Goal: Transaction & Acquisition: Obtain resource

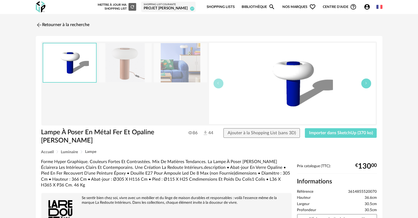
click at [363, 85] on button "button" at bounding box center [366, 84] width 10 height 10
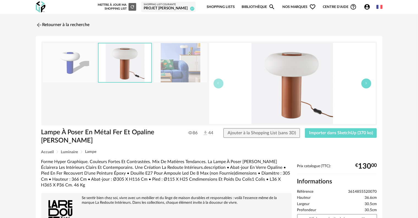
click at [363, 85] on button "button" at bounding box center [366, 84] width 10 height 10
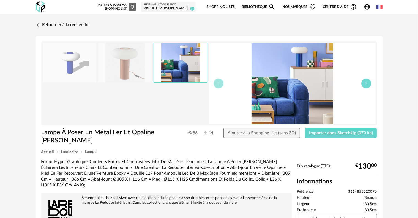
click at [363, 85] on button "button" at bounding box center [366, 84] width 10 height 10
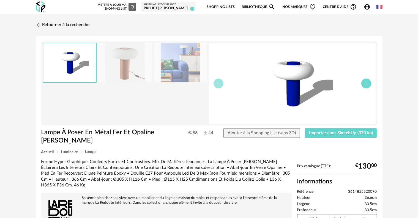
click at [363, 85] on button "button" at bounding box center [366, 84] width 10 height 10
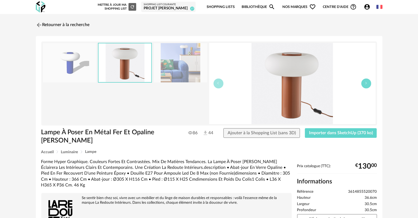
click at [363, 85] on button "button" at bounding box center [366, 84] width 10 height 10
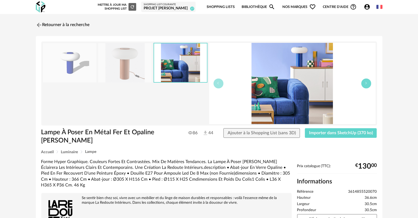
click at [363, 85] on button "button" at bounding box center [366, 84] width 10 height 10
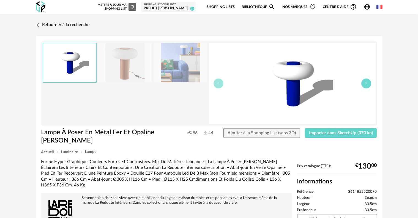
click at [363, 85] on button "button" at bounding box center [366, 84] width 10 height 10
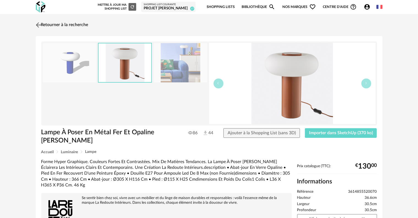
click at [78, 26] on link "Retourner à la recherche" at bounding box center [61, 25] width 54 height 12
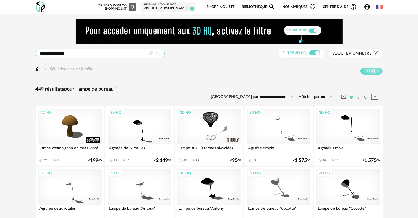
click at [80, 54] on input "**********" at bounding box center [100, 54] width 129 height 10
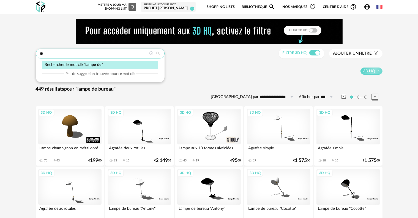
type input "*"
type input "**********"
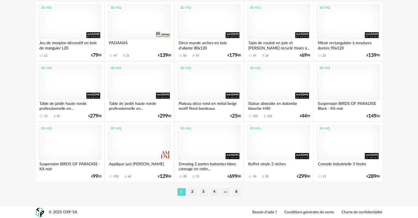
scroll to position [1135, 0]
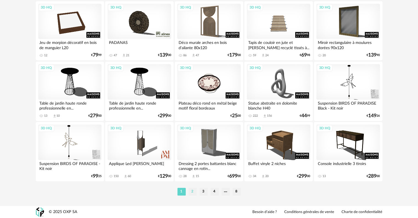
click at [192, 192] on li "2" at bounding box center [193, 192] width 8 height 8
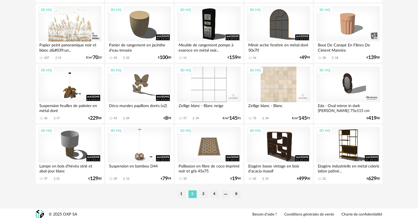
scroll to position [1135, 0]
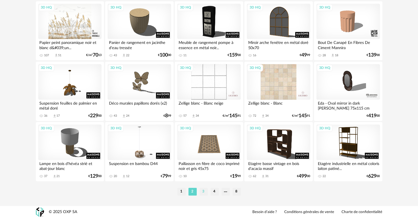
click at [202, 193] on li "3" at bounding box center [204, 192] width 8 height 8
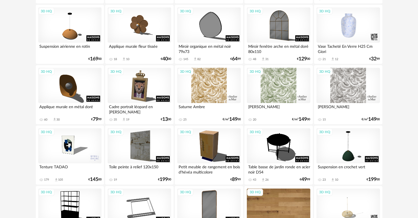
scroll to position [908, 0]
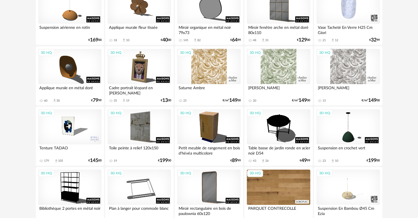
click at [65, 131] on div "3D HQ" at bounding box center [69, 128] width 63 height 36
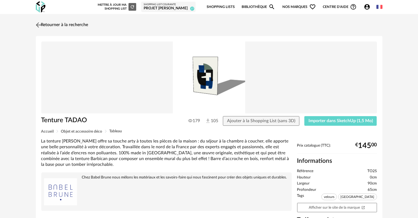
click at [68, 24] on link "Retourner à la recherche" at bounding box center [61, 25] width 54 height 12
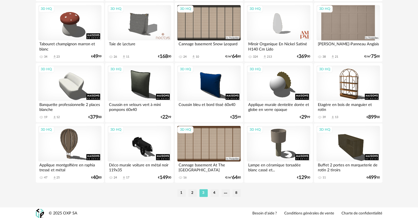
scroll to position [1135, 0]
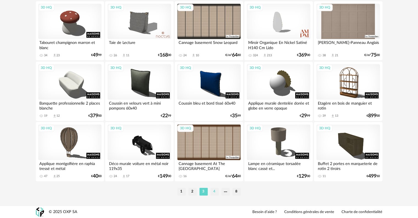
click at [215, 193] on li "4" at bounding box center [215, 192] width 8 height 8
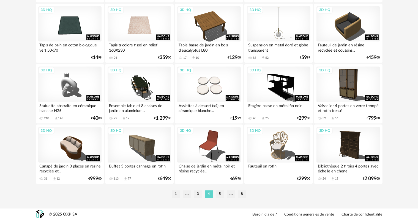
scroll to position [1135, 0]
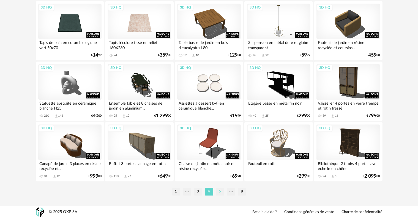
click at [222, 192] on li "5" at bounding box center [220, 192] width 8 height 8
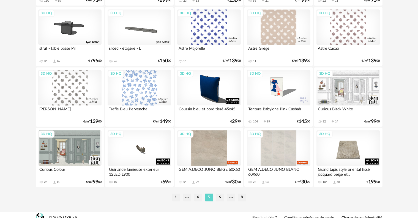
scroll to position [1135, 0]
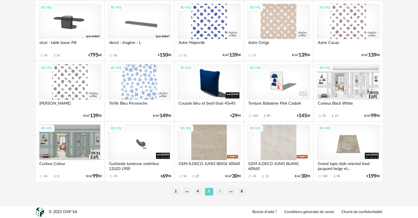
click at [220, 190] on li "6" at bounding box center [220, 192] width 8 height 8
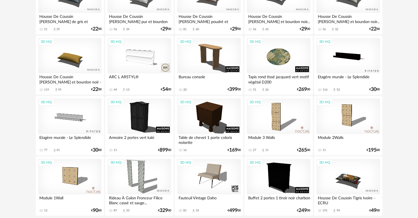
scroll to position [1135, 0]
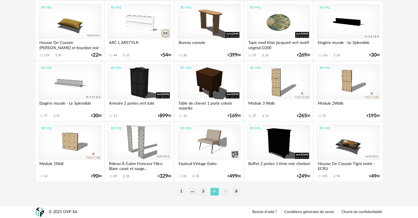
click at [226, 195] on li "7" at bounding box center [226, 192] width 8 height 8
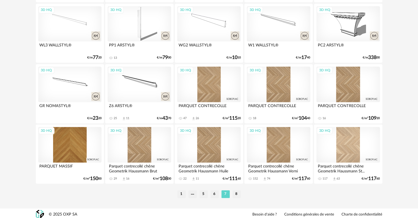
scroll to position [1135, 0]
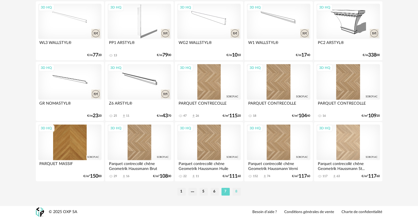
click at [237, 190] on li "8" at bounding box center [237, 192] width 8 height 8
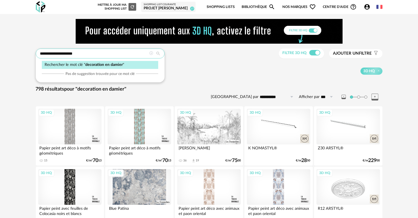
click at [98, 54] on input "**********" at bounding box center [100, 54] width 129 height 10
type input "**********"
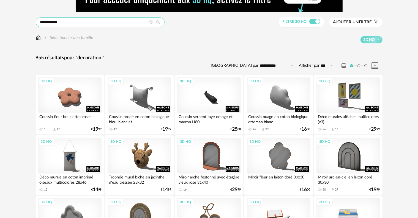
scroll to position [28, 0]
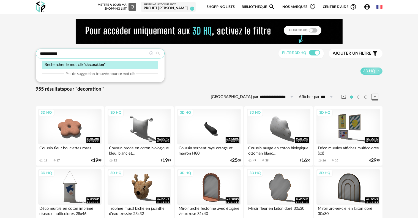
click at [61, 53] on input "**********" at bounding box center [100, 54] width 129 height 10
type input "*"
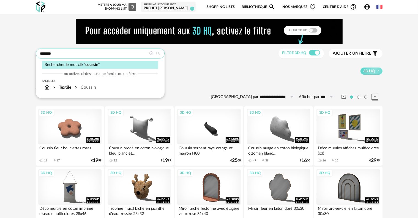
type input "*******"
type input "**********"
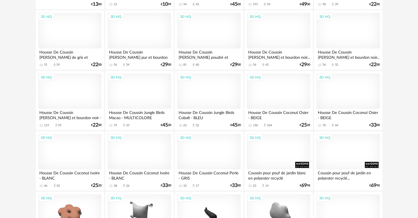
scroll to position [805, 0]
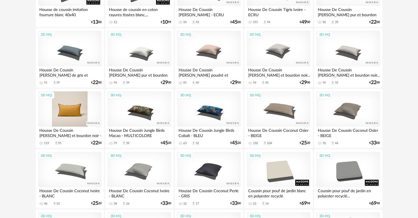
click at [72, 112] on div "3D HQ" at bounding box center [69, 110] width 63 height 36
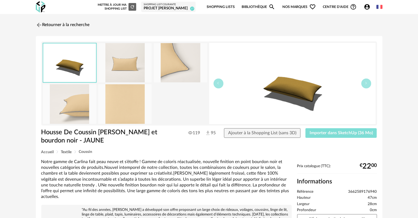
click at [355, 134] on span "Importer dans SketchUp (36 Mo)" at bounding box center [341, 133] width 63 height 4
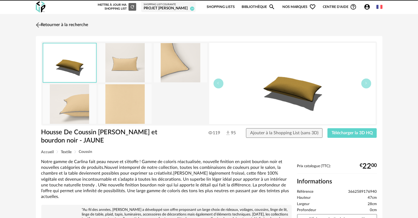
click at [63, 24] on link "Retourner à la recherche" at bounding box center [61, 25] width 54 height 12
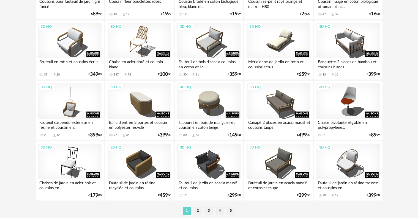
scroll to position [1135, 0]
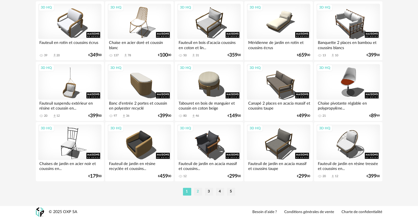
click at [198, 189] on li "2" at bounding box center [198, 192] width 8 height 8
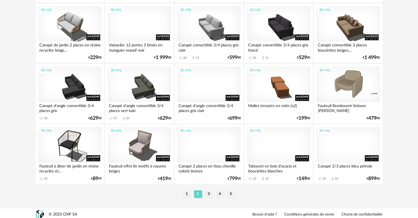
scroll to position [1135, 0]
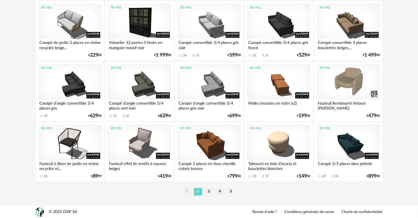
click at [187, 190] on li "1" at bounding box center [187, 192] width 8 height 8
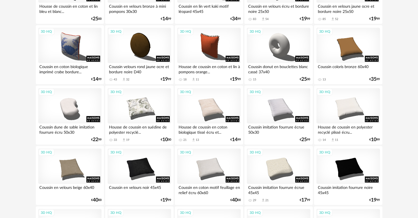
scroll to position [248, 0]
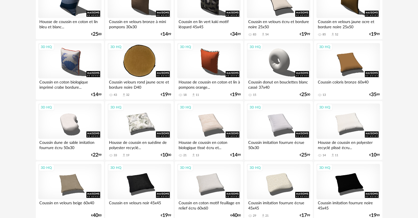
click at [133, 69] on div "3D HQ" at bounding box center [139, 61] width 63 height 36
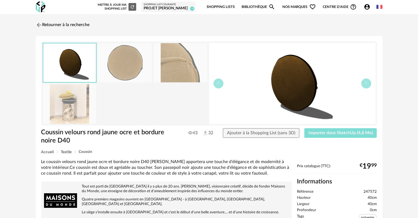
click at [315, 132] on span "Importer dans SketchUp (4,8 Mo)" at bounding box center [340, 133] width 64 height 4
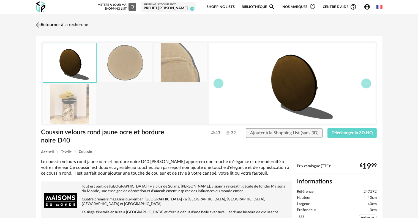
click at [56, 24] on link "Retourner à la recherche" at bounding box center [61, 25] width 54 height 12
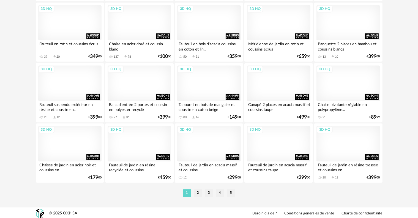
scroll to position [1135, 0]
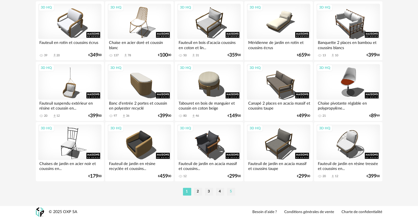
click at [230, 193] on li "5" at bounding box center [231, 192] width 8 height 8
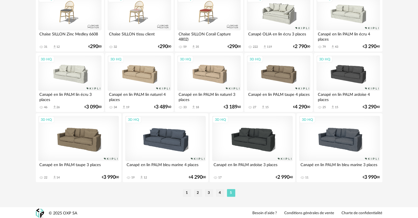
scroll to position [418, 0]
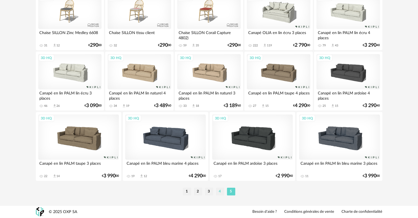
click at [218, 192] on li "4" at bounding box center [220, 192] width 8 height 8
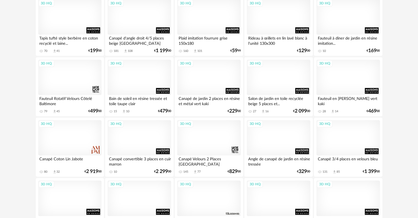
scroll to position [1135, 0]
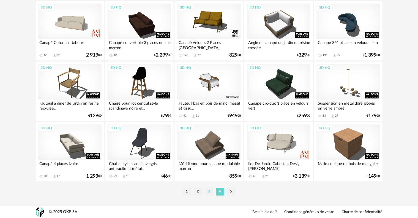
click at [207, 191] on li "3" at bounding box center [209, 192] width 8 height 8
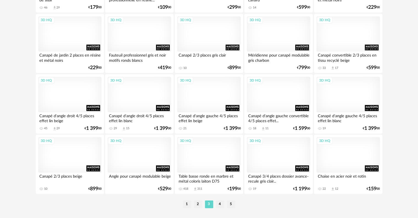
scroll to position [1135, 0]
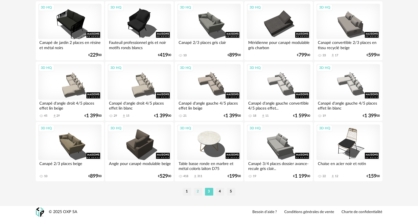
click at [198, 192] on li "2" at bounding box center [198, 192] width 8 height 8
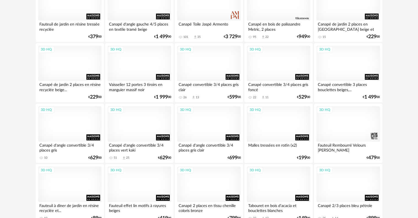
scroll to position [1135, 0]
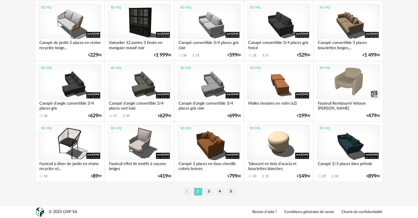
click at [187, 193] on li "1" at bounding box center [187, 192] width 8 height 8
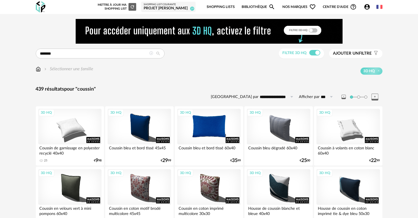
click at [213, 129] on div "3D HQ" at bounding box center [208, 127] width 63 height 36
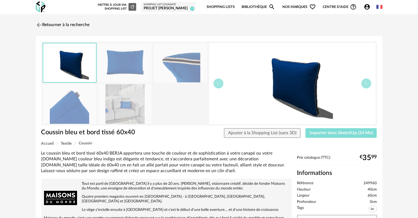
click at [351, 133] on span "Importer dans SketchUp (24 Mo)" at bounding box center [341, 133] width 63 height 4
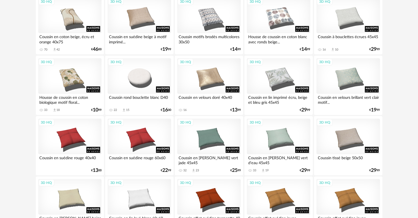
scroll to position [499, 0]
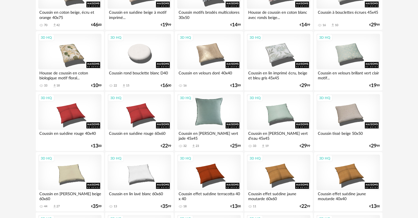
click at [200, 118] on div "3D HQ" at bounding box center [208, 112] width 63 height 36
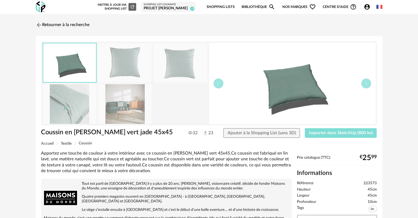
click at [345, 132] on span "Importer dans SketchUp (800 ko)" at bounding box center [341, 133] width 64 height 4
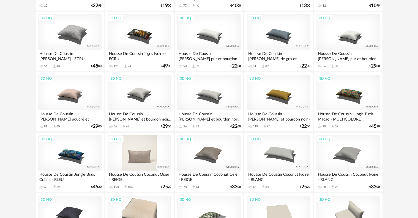
scroll to position [764, 0]
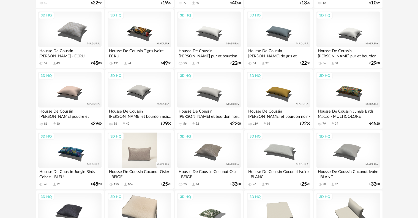
click at [137, 160] on div "3D HQ" at bounding box center [139, 151] width 63 height 36
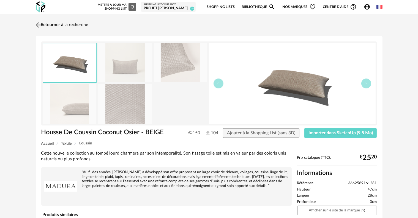
click at [42, 23] on img at bounding box center [38, 25] width 8 height 8
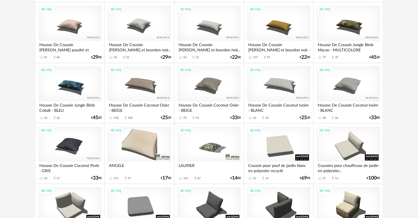
scroll to position [835, 0]
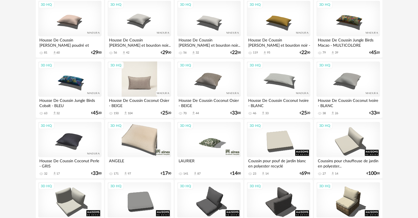
click at [137, 80] on div "3D HQ" at bounding box center [139, 80] width 63 height 36
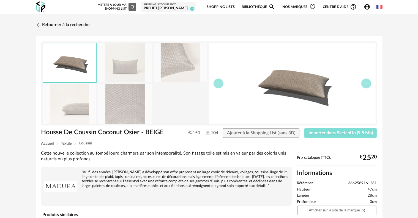
click at [327, 131] on span "Importer dans SketchUp (9,5 Mo)" at bounding box center [340, 133] width 64 height 4
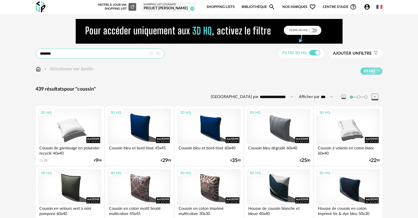
click at [117, 55] on input "*******" at bounding box center [100, 54] width 129 height 10
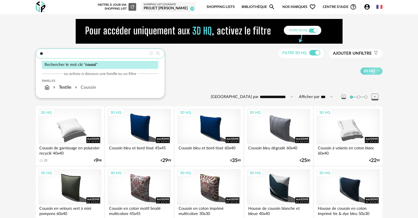
type input "*"
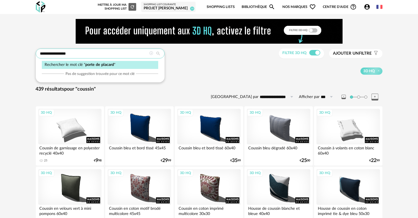
type input "**********"
